Goal: Information Seeking & Learning: Find specific fact

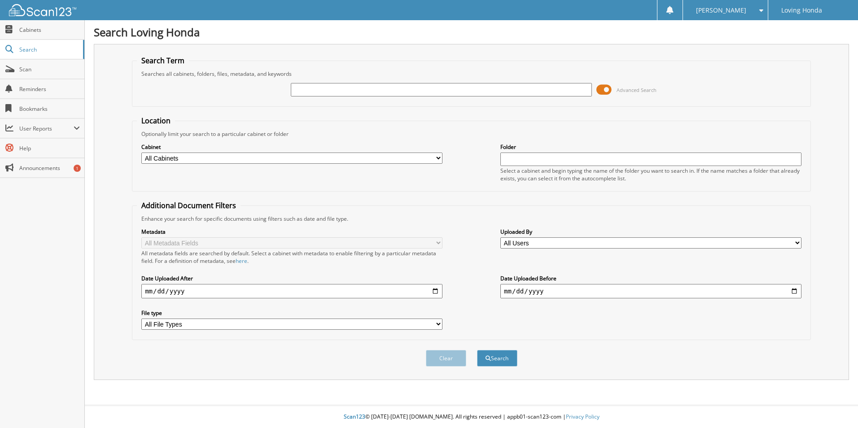
click at [315, 92] on input "text" at bounding box center [441, 89] width 301 height 13
type input "95548"
click at [477, 350] on button "Search" at bounding box center [497, 358] width 40 height 17
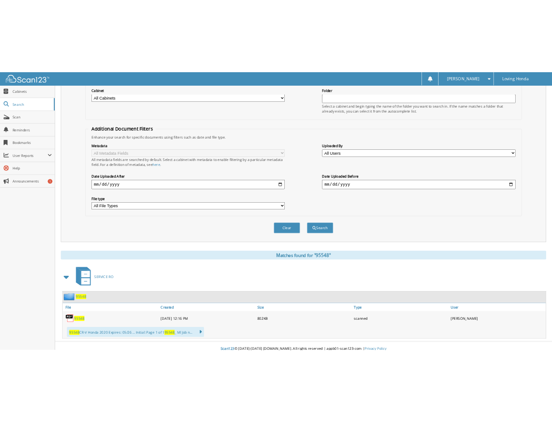
scroll to position [123, 0]
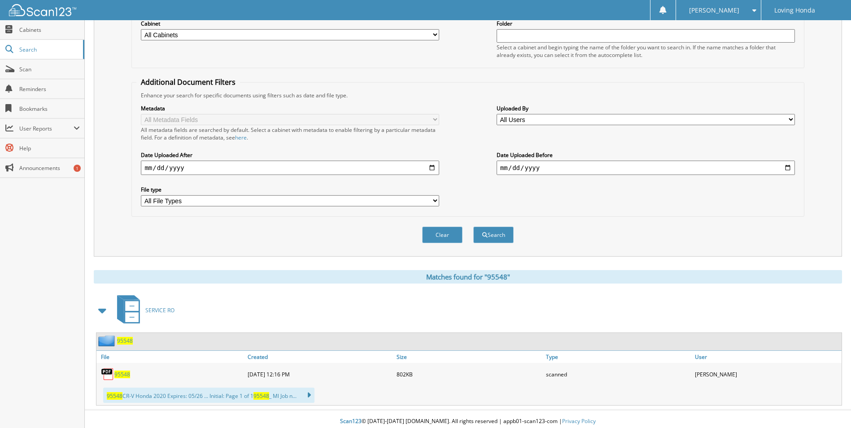
click at [127, 371] on span "95548" at bounding box center [122, 375] width 16 height 8
